Goal: Find specific page/section: Find specific page/section

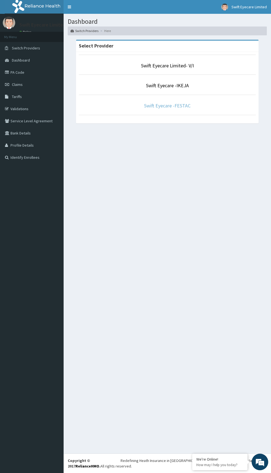
click at [186, 107] on link "Swift Eyecare -FESTAC" at bounding box center [167, 105] width 46 height 6
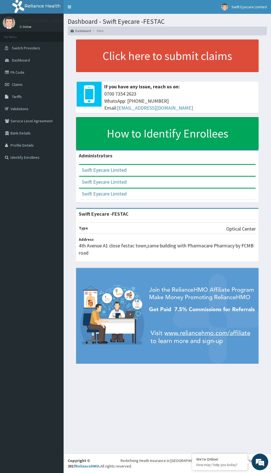
click at [23, 108] on link "Validations" at bounding box center [31, 109] width 63 height 12
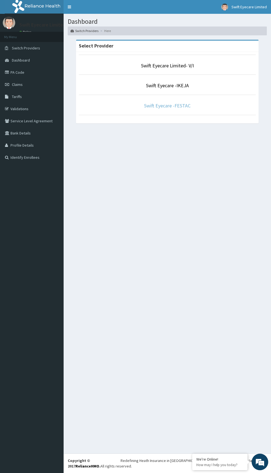
click at [188, 107] on link "Swift Eyecare -FESTAC" at bounding box center [167, 105] width 46 height 6
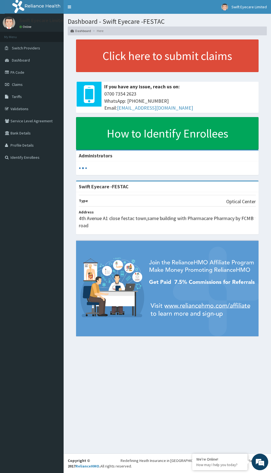
click at [33, 75] on link "PA Code" at bounding box center [31, 72] width 63 height 12
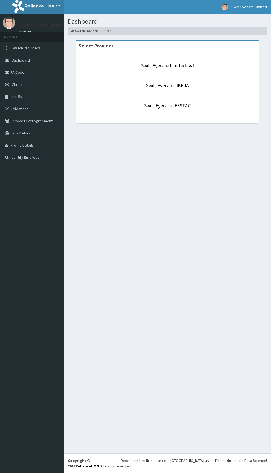
click at [200, 117] on div "Swift Eyecare Limited- V/I Swift Eyecare -IKEJA Swift Eyecare -FESTAC" at bounding box center [167, 88] width 182 height 72
click at [167, 109] on link "Swift Eyecare -FESTAC" at bounding box center [167, 105] width 46 height 6
